Goal: Information Seeking & Learning: Learn about a topic

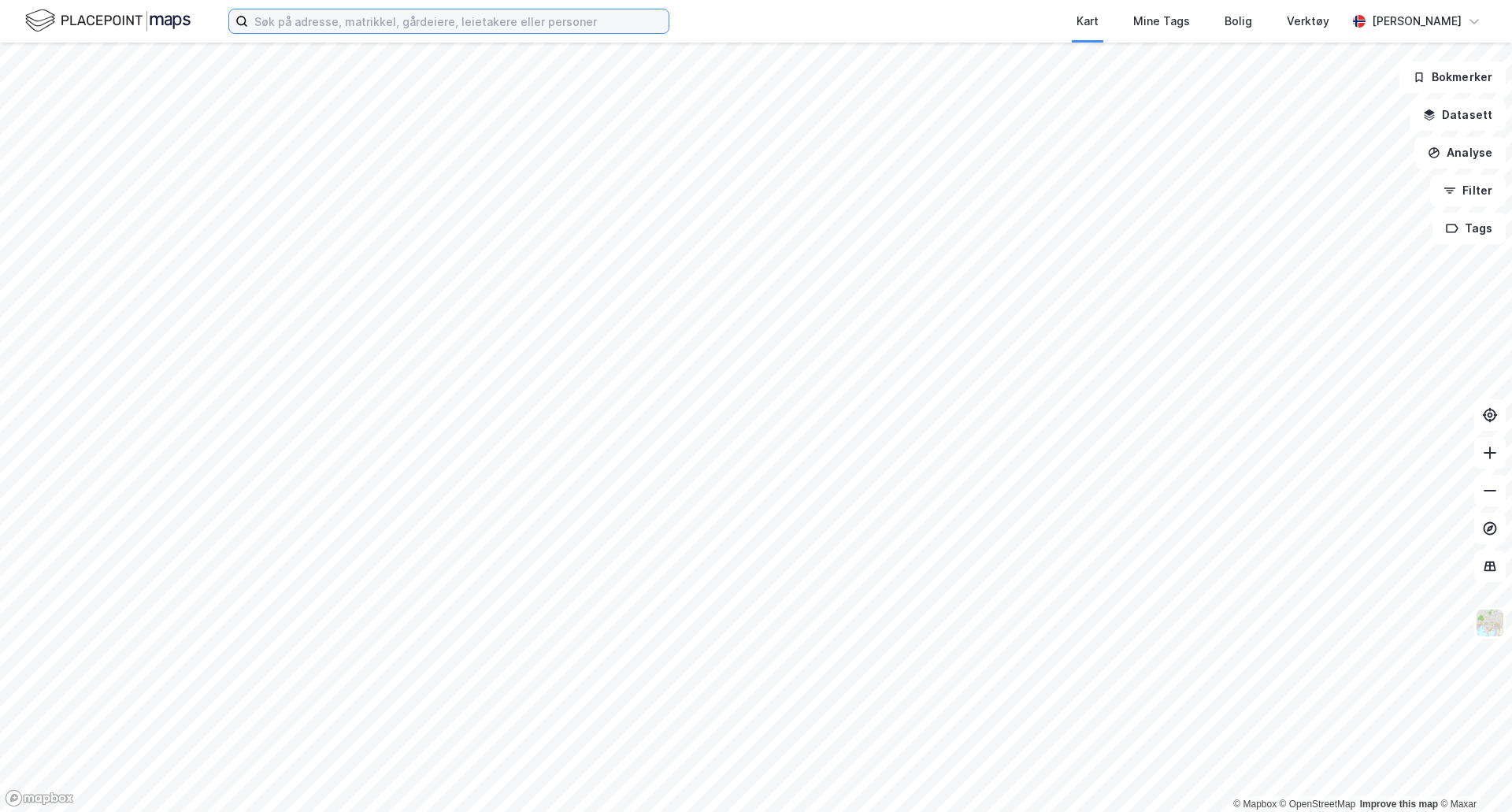
click at [572, 21] on input at bounding box center [458, 22] width 420 height 24
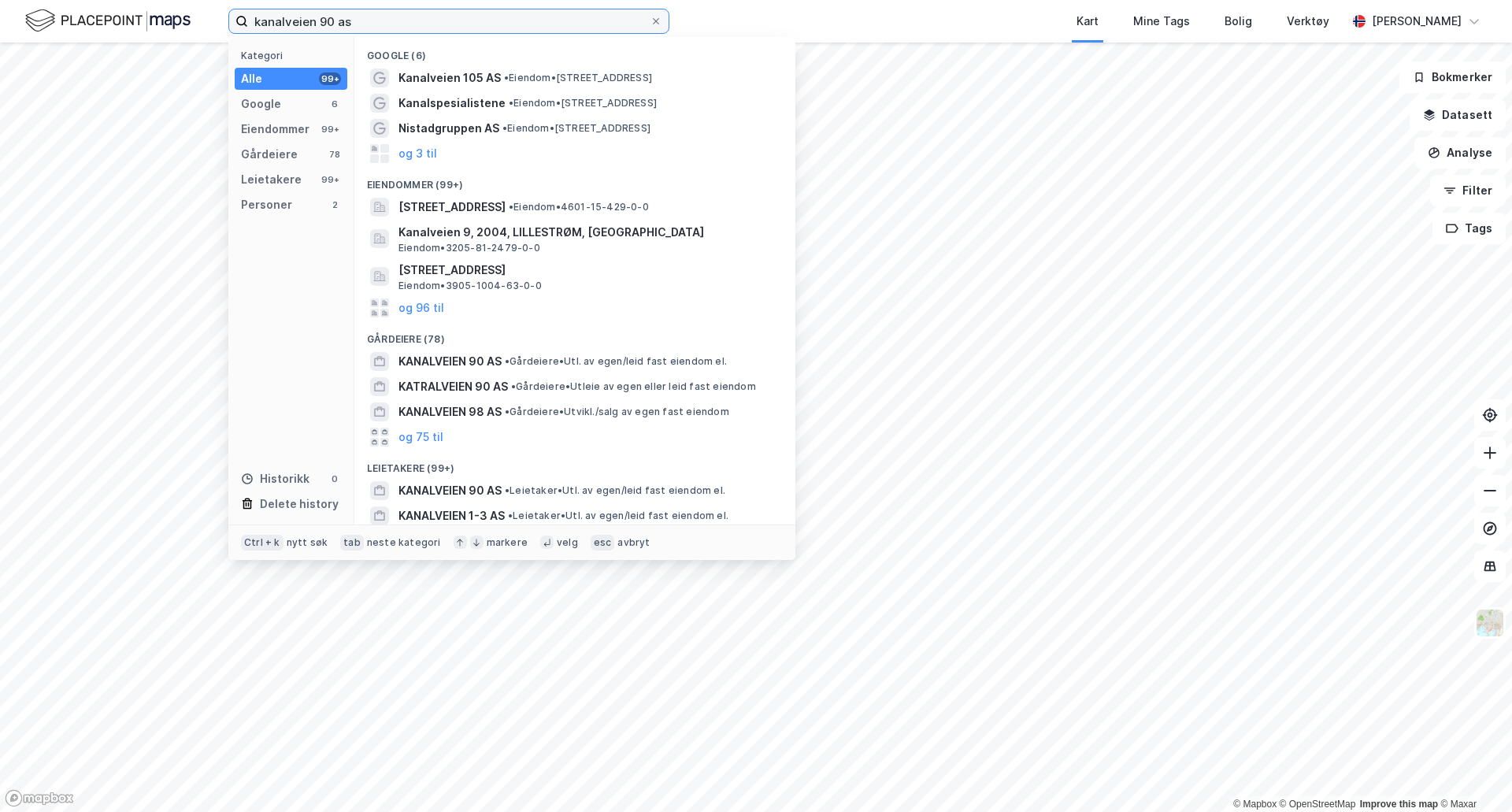
type input "kanalveien 90 as"
click at [590, 406] on span "• Gårdeiere • [GEOGRAPHIC_DATA]/salg av egen fast eiendom" at bounding box center [617, 412] width 224 height 13
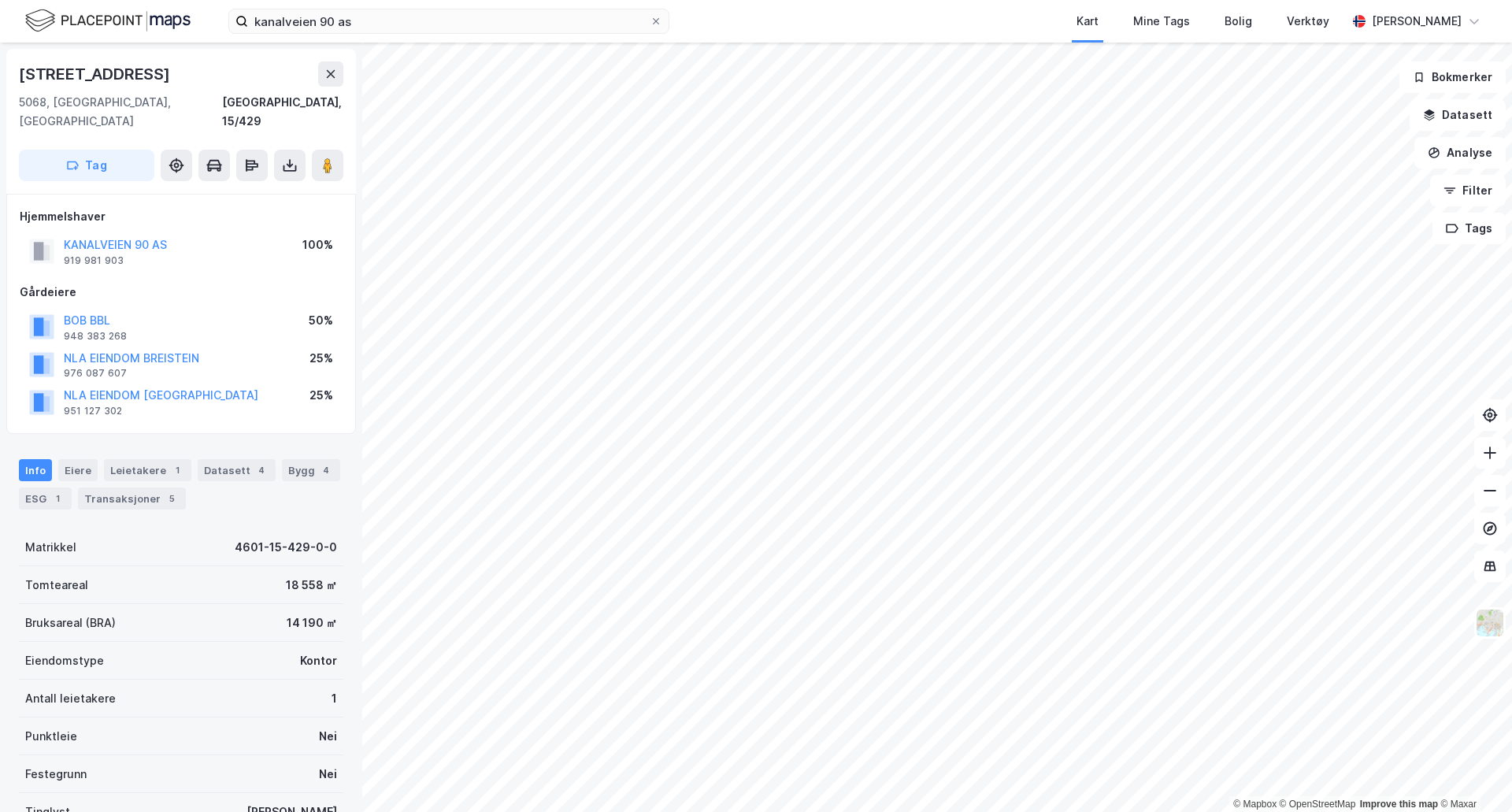
click at [0, 0] on button "KANALVEIEN 90 AS" at bounding box center [0, 0] width 0 height 0
